Goal: Navigation & Orientation: Go to known website

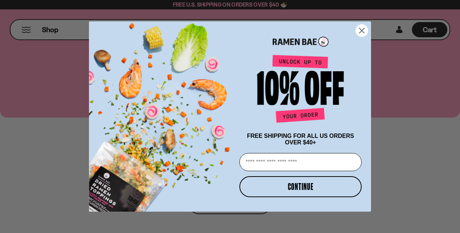
click at [364, 25] on circle "Close dialog" at bounding box center [362, 31] width 12 height 12
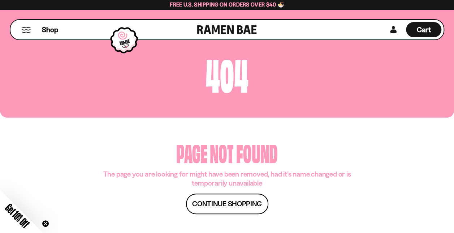
click at [228, 30] on link at bounding box center [227, 30] width 60 height 20
click at [236, 26] on link at bounding box center [227, 30] width 60 height 20
